Goal: Task Accomplishment & Management: Use online tool/utility

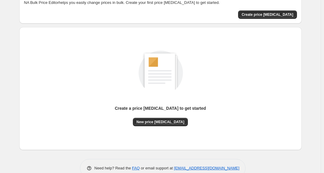
scroll to position [37, 0]
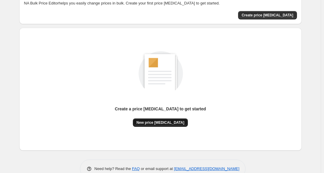
click at [160, 120] on button "New price [MEDICAL_DATA]" at bounding box center [160, 122] width 55 height 8
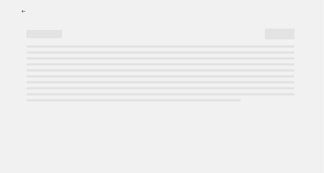
select select "percentage"
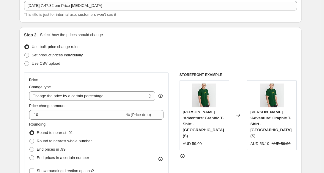
scroll to position [65, 0]
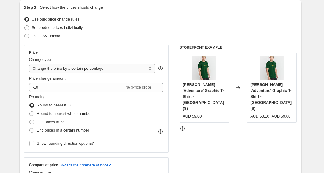
click at [90, 67] on select "Change the price to a certain amount Change the price by a certain amount Chang…" at bounding box center [92, 69] width 126 height 10
click at [121, 55] on div "Price Change type Change the price to a certain amount Change the price by a ce…" at bounding box center [96, 98] width 135 height 97
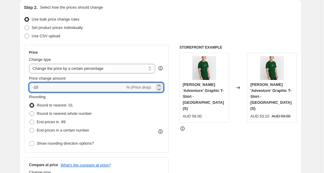
drag, startPoint x: 48, startPoint y: 84, endPoint x: 23, endPoint y: 88, distance: 25.0
click at [23, 88] on div "Step 2. Select how the prices should change Use bulk price change rules Set pro…" at bounding box center [160, 104] width 283 height 209
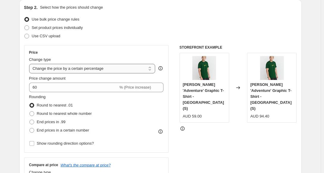
click at [132, 64] on select "Change the price to a certain amount Change the price by a certain amount Chang…" at bounding box center [92, 69] width 126 height 10
click at [126, 45] on div "Price Change type Change the price to a certain amount Change the price by a ce…" at bounding box center [96, 98] width 145 height 107
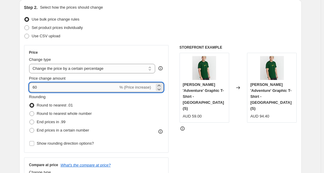
click at [34, 87] on input "60" at bounding box center [73, 87] width 89 height 10
type input "-60"
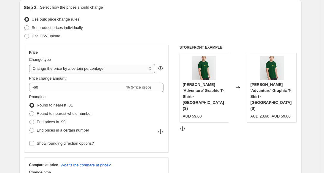
click at [136, 67] on select "Change the price to a certain amount Change the price by a certain amount Chang…" at bounding box center [92, 69] width 126 height 10
select select "ecap"
click at [30, 64] on select "Change the price to a certain amount Change the price by a certain amount Chang…" at bounding box center [92, 69] width 126 height 10
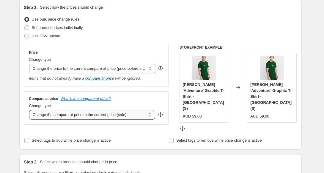
click at [105, 110] on select "Change the compare at price to the current price (sale) Change the compare at p…" at bounding box center [92, 115] width 126 height 10
click at [30, 110] on select "Change the compare at price to the current price (sale) Change the compare at p…" at bounding box center [92, 115] width 126 height 10
click at [119, 117] on select "Change the compare at price to the current price (sale) Change the compare at p…" at bounding box center [92, 115] width 126 height 10
select select "percentage"
click at [30, 110] on select "Change the compare at price to the current price (sale) Change the compare at p…" at bounding box center [92, 115] width 126 height 10
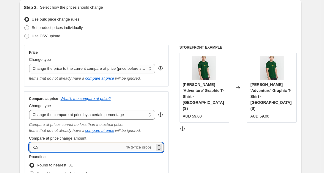
click at [66, 148] on input "-15" at bounding box center [77, 147] width 96 height 10
type input "-1"
type input "-60"
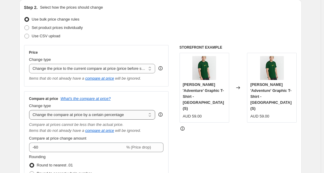
click at [132, 115] on select "Change the compare at price to the current price (sale) Change the compare at p…" at bounding box center [92, 115] width 126 height 10
select select "ep"
click at [30, 110] on select "Change the compare at price to the current price (sale) Change the compare at p…" at bounding box center [92, 115] width 126 height 10
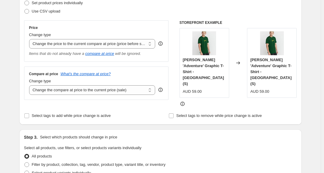
scroll to position [57, 0]
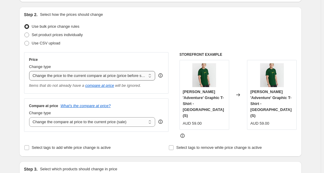
click at [80, 73] on select "Change the price to a certain amount Change the price by a certain amount Chang…" at bounding box center [92, 76] width 126 height 10
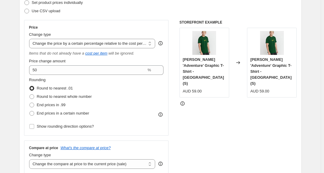
scroll to position [93, 0]
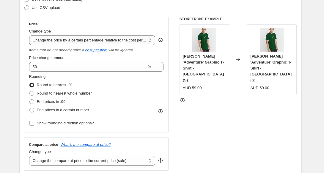
click at [96, 40] on select "Change the price to a certain amount Change the price by a certain amount Chang…" at bounding box center [92, 40] width 126 height 10
select select "pcap"
click at [30, 35] on select "Change the price to a certain amount Change the price by a certain amount Chang…" at bounding box center [92, 40] width 126 height 10
type input "-20"
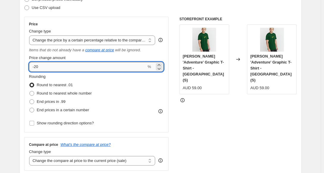
click at [64, 68] on input "-20" at bounding box center [88, 67] width 118 height 10
click at [84, 40] on select "Change the price to a certain amount Change the price by a certain amount Chang…" at bounding box center [92, 40] width 126 height 10
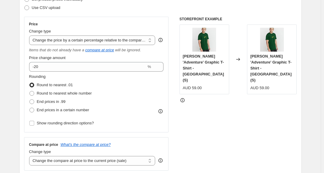
click at [30, 35] on select "Change the price to a certain amount Change the price by a certain amount Chang…" at bounding box center [92, 40] width 126 height 10
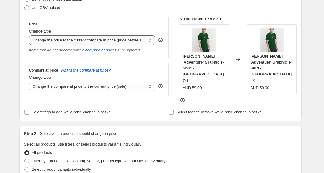
click at [93, 39] on select "Change the price to a certain amount Change the price by a certain amount Chang…" at bounding box center [92, 40] width 126 height 10
select select "percentage"
click at [30, 35] on select "Change the price to a certain amount Change the price by a certain amount Chang…" at bounding box center [92, 40] width 126 height 10
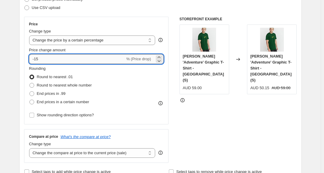
click at [56, 58] on input "-15" at bounding box center [77, 59] width 96 height 10
type input "-1"
type input "-60"
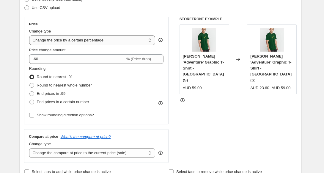
click at [117, 38] on select "Change the price to a certain amount Change the price by a certain amount Chang…" at bounding box center [92, 40] width 126 height 10
click at [132, 24] on div "Price" at bounding box center [96, 24] width 135 height 5
click at [68, 104] on span "End prices in a certain number" at bounding box center [63, 102] width 52 height 6
click at [30, 100] on input "End prices in a certain number" at bounding box center [29, 99] width 0 height 0
radio input "true"
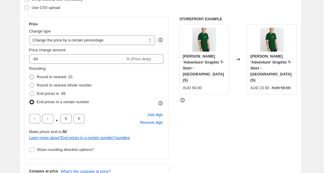
click at [58, 74] on span "Round to nearest .01" at bounding box center [55, 76] width 36 height 4
click at [30, 74] on input "Round to nearest .01" at bounding box center [29, 74] width 0 height 0
radio input "true"
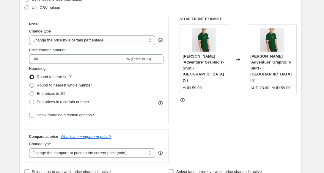
click at [91, 85] on span "Round to nearest whole number" at bounding box center [64, 85] width 55 height 4
click at [30, 83] on input "Round to nearest whole number" at bounding box center [29, 83] width 0 height 0
radio input "true"
click at [75, 78] on div "Round to nearest .01" at bounding box center [60, 77] width 63 height 8
click at [71, 76] on span "Round to nearest .01" at bounding box center [55, 76] width 36 height 4
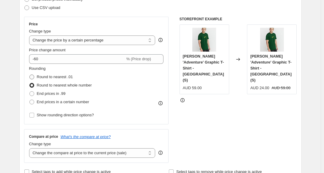
click at [30, 75] on input "Round to nearest .01" at bounding box center [29, 74] width 0 height 0
radio input "true"
click at [82, 117] on span "Show rounding direction options?" at bounding box center [65, 115] width 57 height 6
click at [34, 117] on input "Show rounding direction options?" at bounding box center [31, 114] width 5 height 5
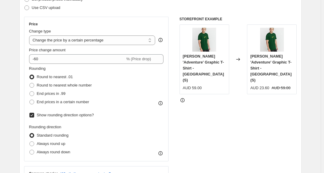
click at [82, 117] on span "Show rounding direction options?" at bounding box center [65, 115] width 57 height 6
click at [34, 117] on input "Show rounding direction options?" at bounding box center [31, 114] width 5 height 5
checkbox input "false"
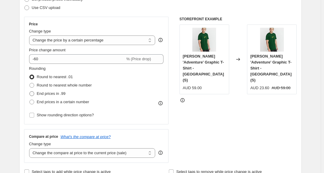
click at [57, 93] on span "End prices in .99" at bounding box center [51, 93] width 29 height 4
click at [30, 91] on input "End prices in .99" at bounding box center [29, 91] width 0 height 0
radio input "true"
click at [55, 76] on span "Round to nearest .01" at bounding box center [55, 76] width 36 height 4
click at [30, 75] on input "Round to nearest .01" at bounding box center [29, 74] width 0 height 0
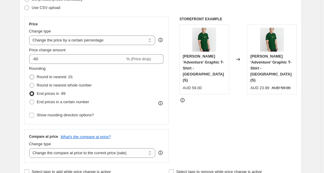
radio input "true"
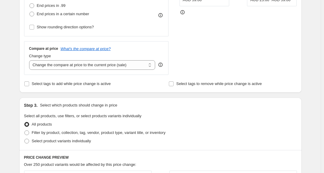
scroll to position [181, 0]
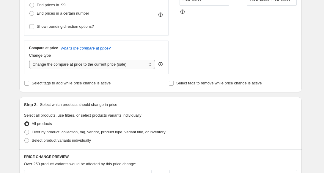
click at [109, 63] on select "Change the compare at price to the current price (sale) Change the compare at p…" at bounding box center [92, 64] width 126 height 10
click at [30, 59] on select "Change the compare at price to the current price (sale) Change the compare at p…" at bounding box center [92, 64] width 126 height 10
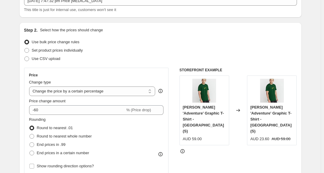
scroll to position [0, 0]
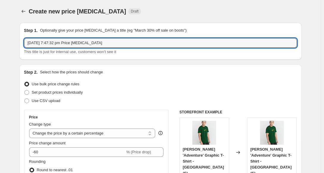
drag, startPoint x: 109, startPoint y: 40, endPoint x: 23, endPoint y: 46, distance: 86.5
click at [23, 46] on div "Step 1. Optionally give your price [MEDICAL_DATA] a title (eg "March 30% off sa…" at bounding box center [160, 41] width 283 height 37
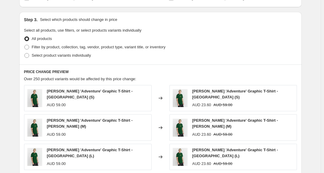
scroll to position [242, 0]
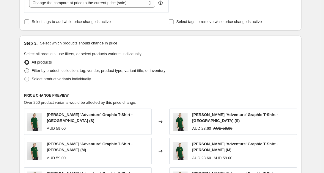
type input "T-Shirts 60% off"
click at [58, 73] on span "Filter by product, collection, tag, vendor, product type, variant title, or inv…" at bounding box center [99, 70] width 134 height 4
click at [25, 68] on input "Filter by product, collection, tag, vendor, product type, variant title, or inv…" at bounding box center [24, 68] width 0 height 0
radio input "true"
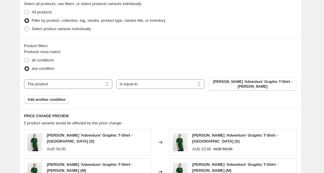
scroll to position [281, 0]
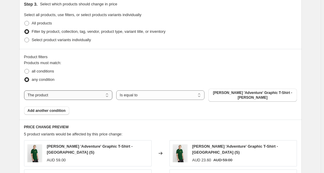
click at [61, 93] on select "The product The product's collection The product's tag The product's vendor The…" at bounding box center [68, 95] width 88 height 10
select select "collection"
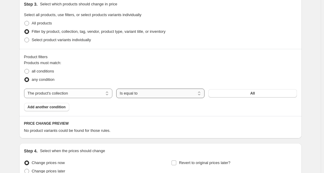
click at [139, 96] on select "Is equal to Is not equal to" at bounding box center [160, 93] width 88 height 10
click at [245, 94] on button "All" at bounding box center [253, 93] width 88 height 8
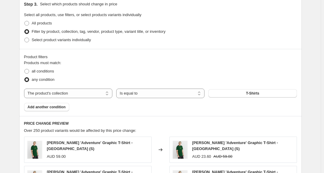
drag, startPoint x: 324, startPoint y: 95, endPoint x: 327, endPoint y: 109, distance: 14.4
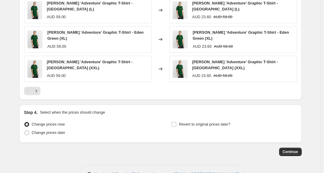
scroll to position [489, 0]
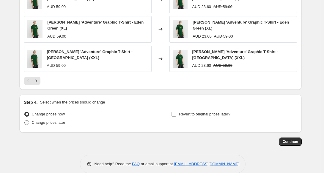
click at [29, 118] on label "Change prices later" at bounding box center [44, 122] width 41 height 8
click at [25, 120] on input "Change prices later" at bounding box center [24, 120] width 0 height 0
radio input "true"
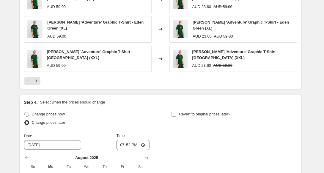
scroll to position [601, 0]
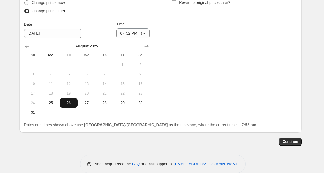
click at [69, 98] on button "26" at bounding box center [69, 103] width 18 height 10
click at [144, 28] on input "19:52" at bounding box center [132, 33] width 33 height 10
click at [58, 154] on div "Need help? Read the FAQ or email support at [EMAIL_ADDRESS][DOMAIN_NAME]" at bounding box center [163, 163] width 278 height 18
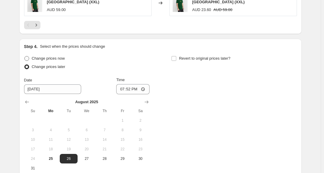
click at [28, 56] on span at bounding box center [26, 58] width 5 height 5
click at [25, 56] on input "Change prices now" at bounding box center [24, 56] width 0 height 0
radio input "true"
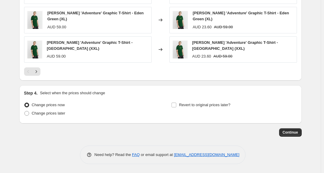
scroll to position [489, 0]
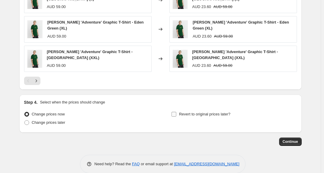
click at [176, 112] on input "Revert to original prices later?" at bounding box center [174, 114] width 5 height 5
checkbox input "true"
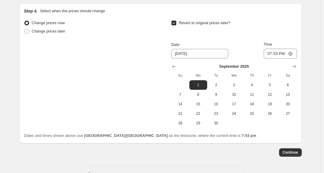
scroll to position [591, 0]
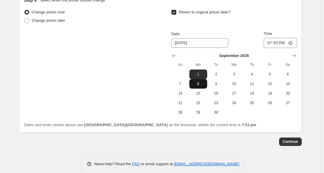
click at [201, 81] on span "8" at bounding box center [198, 83] width 13 height 5
click at [187, 81] on span "7" at bounding box center [180, 83] width 13 height 5
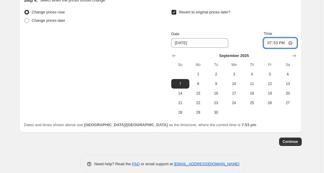
click at [285, 38] on input "19:53" at bounding box center [280, 43] width 33 height 10
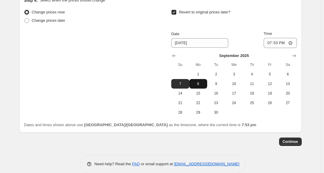
click at [202, 81] on span "8" at bounding box center [198, 83] width 13 height 5
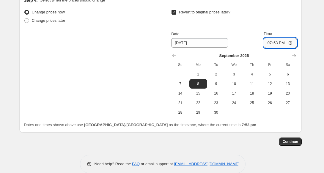
click at [282, 38] on input "19:53" at bounding box center [280, 43] width 33 height 10
click at [291, 38] on input "19:53" at bounding box center [280, 43] width 33 height 10
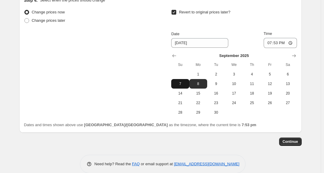
click at [183, 81] on span "7" at bounding box center [180, 83] width 13 height 5
type input "[DATE]"
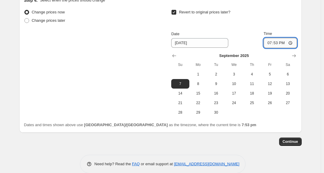
click at [291, 38] on input "19:53" at bounding box center [280, 43] width 33 height 10
click at [281, 38] on input "19:53" at bounding box center [280, 43] width 33 height 10
click at [293, 38] on input "12:00" at bounding box center [280, 43] width 33 height 10
type input "00:00"
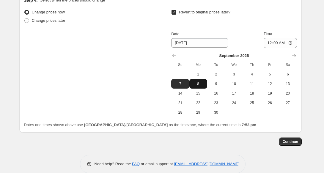
click at [204, 81] on span "8" at bounding box center [198, 83] width 13 height 5
type input "[DATE]"
click at [293, 139] on span "Continue" at bounding box center [290, 141] width 15 height 5
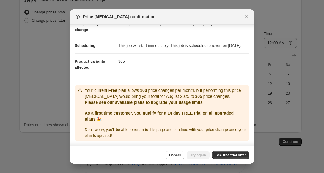
scroll to position [40, 0]
click at [176, 152] on button "Cancel" at bounding box center [175, 155] width 19 height 8
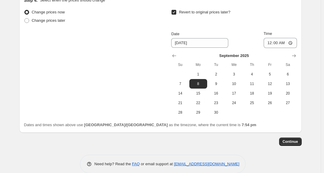
scroll to position [15, 0]
